Goal: Navigation & Orientation: Find specific page/section

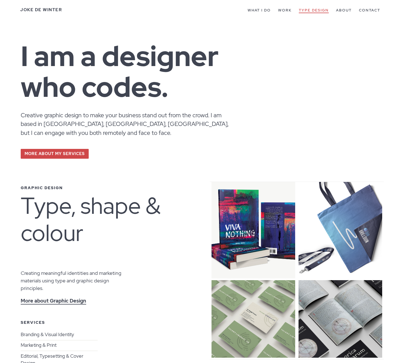
click at [318, 8] on link "Type Design" at bounding box center [314, 10] width 30 height 5
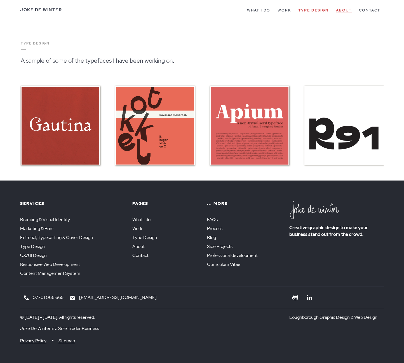
click at [343, 8] on link "About" at bounding box center [344, 10] width 16 height 5
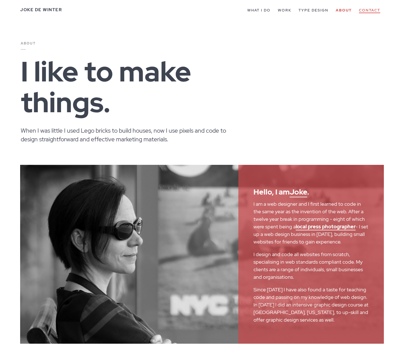
click at [366, 11] on link "Contact" at bounding box center [369, 10] width 21 height 5
